Goal: Information Seeking & Learning: Learn about a topic

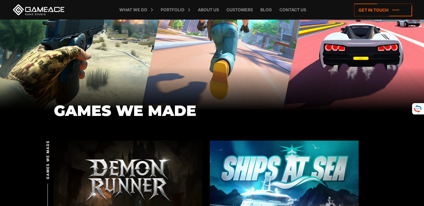
scroll to position [30, 0]
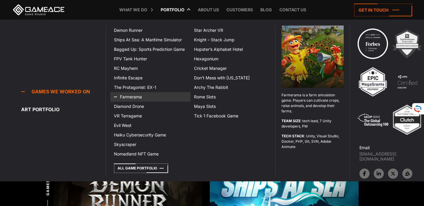
click at [133, 98] on link "Farmerama" at bounding box center [150, 97] width 80 height 10
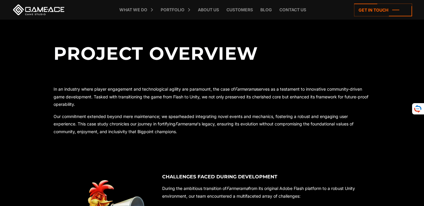
scroll to position [266, 0]
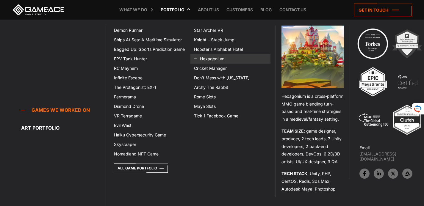
click at [207, 62] on icon at bounding box center [201, 59] width 14 height 10
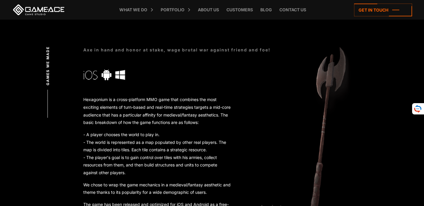
scroll to position [208, 0]
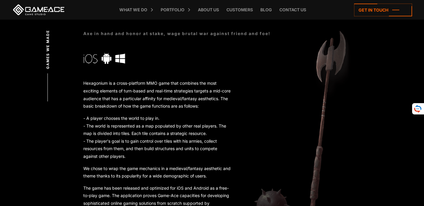
click at [98, 80] on p "Hexagonium is a cross-platform MMO game that combines the most exciting element…" at bounding box center [157, 94] width 149 height 30
copy p "Hexagonium"
